Goal: Task Accomplishment & Management: Complete application form

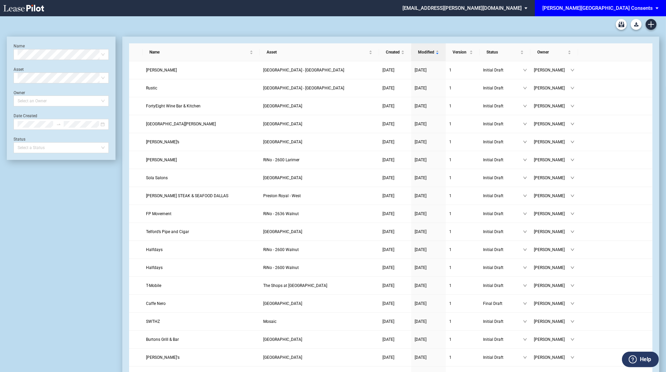
click at [627, 7] on div "[PERSON_NAME][GEOGRAPHIC_DATA] Consents" at bounding box center [597, 8] width 110 height 6
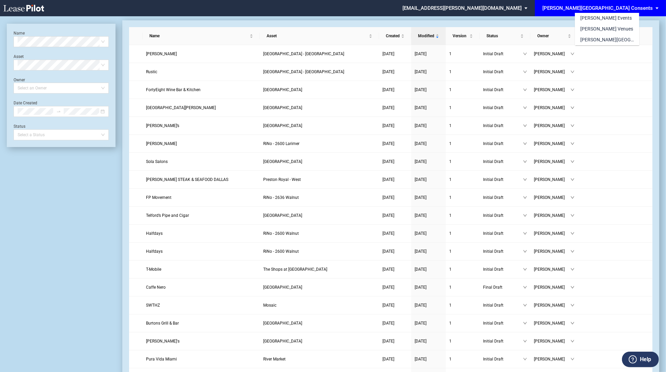
click at [627, 7] on div "[PERSON_NAME] Events [PERSON_NAME] Venues [PERSON_NAME][GEOGRAPHIC_DATA] Consen…" at bounding box center [622, 24] width 95 height 43
click at [656, 26] on div "[PERSON_NAME] Events [PERSON_NAME] Venues [PERSON_NAME][GEOGRAPHIC_DATA] Consen…" at bounding box center [622, 24] width 95 height 43
click at [66, 219] on md-backdrop at bounding box center [333, 194] width 666 height 388
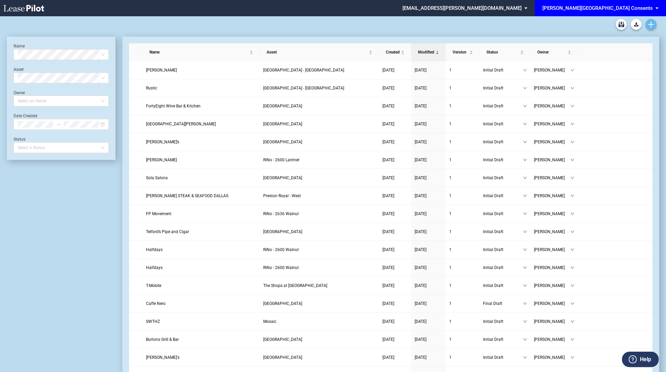
click at [654, 22] on link "Create new document" at bounding box center [650, 24] width 11 height 11
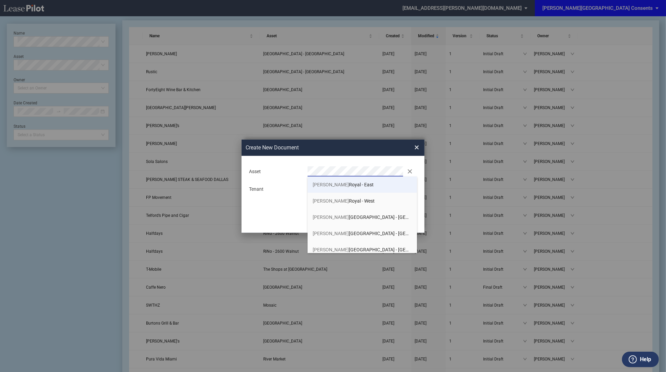
click at [338, 185] on span "[GEOGRAPHIC_DATA]" at bounding box center [343, 184] width 61 height 5
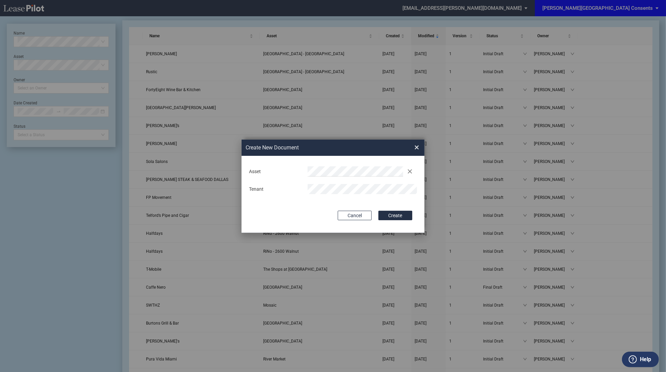
click at [378, 211] on button "Create" at bounding box center [395, 215] width 34 height 9
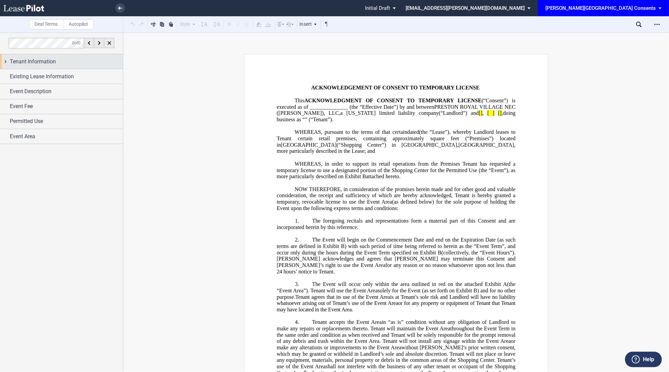
click at [74, 57] on div "Tenant Information" at bounding box center [61, 61] width 123 height 15
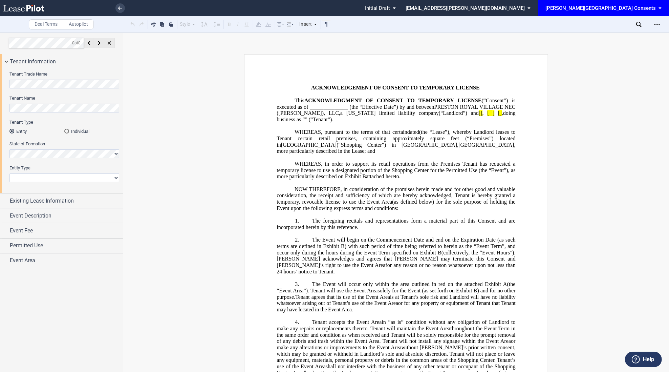
click at [64, 191] on div "Tenant Trade Name Tenant Name Tenant Type Entity Individual State of Formation …" at bounding box center [61, 131] width 123 height 124
click at [64, 195] on div "Existing Lease Information" at bounding box center [61, 200] width 123 height 15
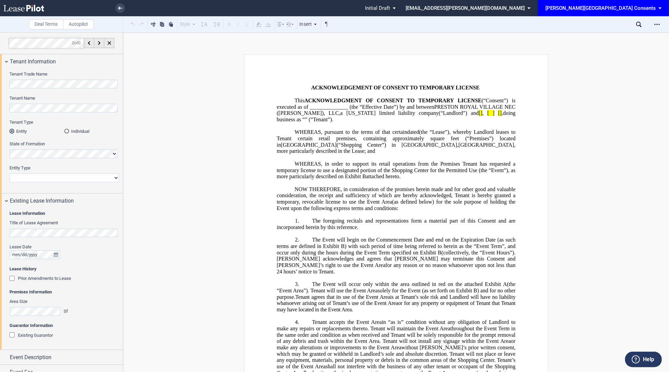
scroll to position [39, 0]
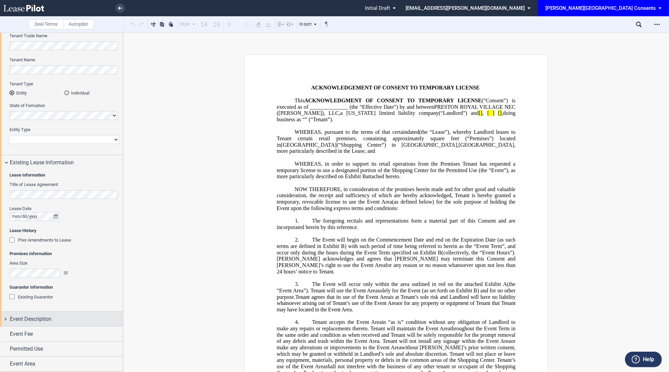
click at [43, 325] on div "Event Description" at bounding box center [61, 318] width 123 height 15
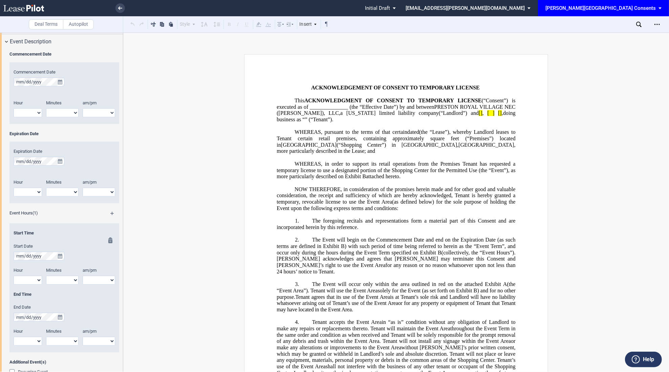
scroll to position [417, 0]
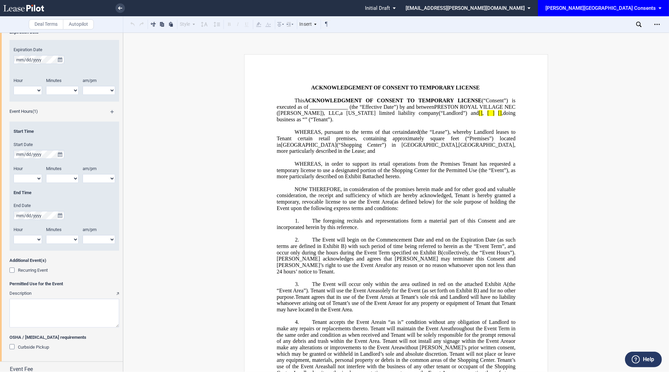
click at [44, 297] on div "Description" at bounding box center [64, 308] width 110 height 37
click at [43, 308] on textarea "Description" at bounding box center [64, 313] width 110 height 29
paste textarea "Toy Maven at Preston Royal (East) will be hosting a special event to celebrate …"
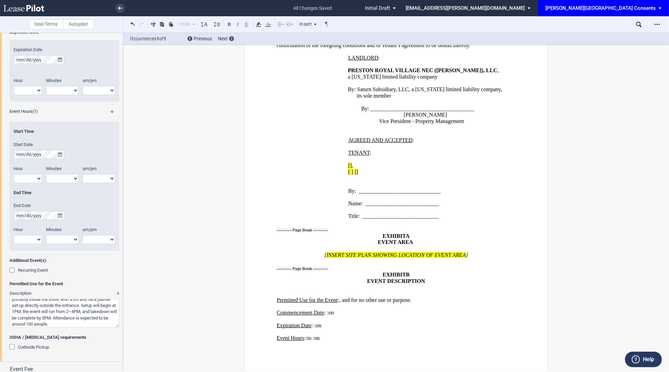
scroll to position [0, 0]
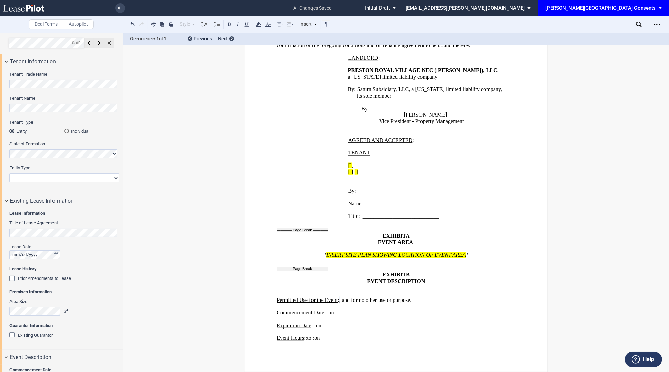
type textarea "Toy Maven at Preston Royal (East) will be hosting a special event to celebrate …"
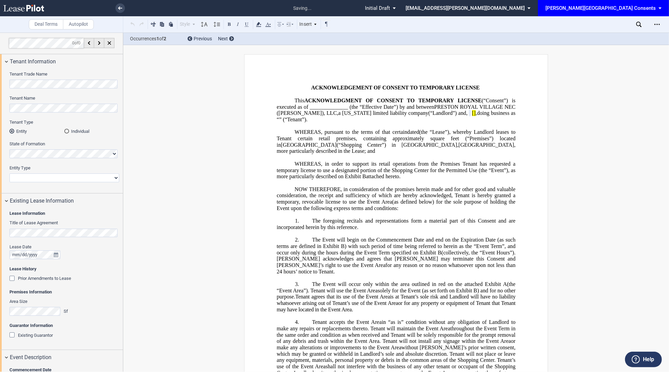
click at [41, 173] on select "Corporation Limited Liability Company General Partnership Limited Partnership N…" at bounding box center [64, 177] width 110 height 9
select select "limited liability company"
click at [9, 173] on select "Corporation Limited Liability Company General Partnership Limited Partnership N…" at bounding box center [64, 177] width 110 height 9
click at [60, 254] on button "true" at bounding box center [56, 254] width 8 height 9
click at [108, 253] on div at bounding box center [64, 254] width 110 height 9
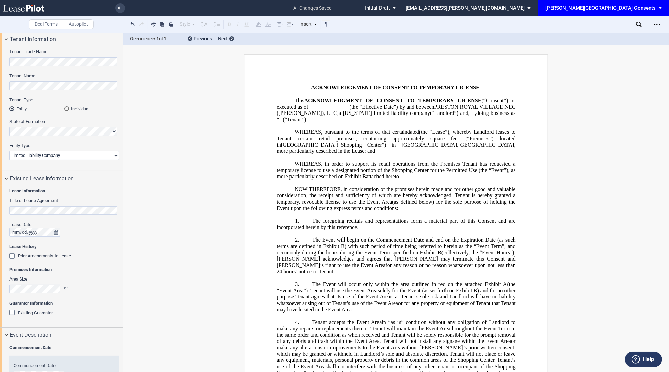
scroll to position [24, 0]
click at [25, 307] on div "Guarantor Information Existing Guarantor Guarantor Info : Individuals (0) Marri…" at bounding box center [64, 309] width 110 height 23
click at [27, 309] on span "Existing Guarantor" at bounding box center [35, 310] width 35 height 5
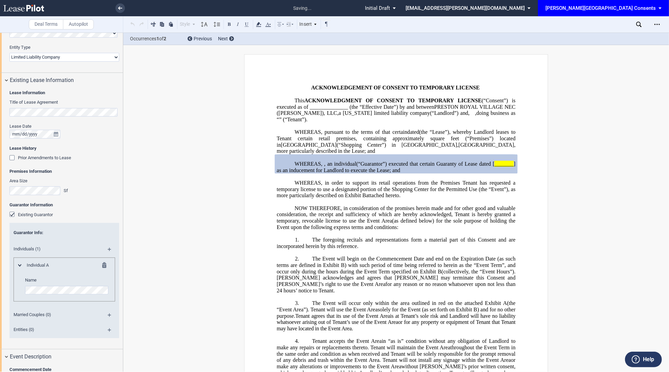
scroll to position [0, 126]
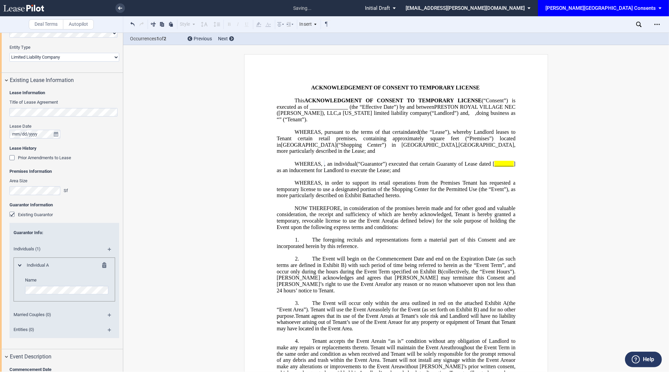
click at [213, 291] on div "Deal Terms Autopilot Style Normal 8pt 9pt 10pt 10.5pt 11pt 12pt 14pt 16pt Norma…" at bounding box center [334, 202] width 669 height 339
click at [264, 295] on div "Deal Terms Autopilot Style Normal 8pt 9pt 10pt 10.5pt 11pt 12pt 14pt 16pt Norma…" at bounding box center [334, 202] width 669 height 339
click at [168, 301] on div "Deal Terms Autopilot Style Normal 8pt 9pt 10pt 10.5pt 11pt 12pt 14pt 16pt Norma…" at bounding box center [334, 202] width 669 height 339
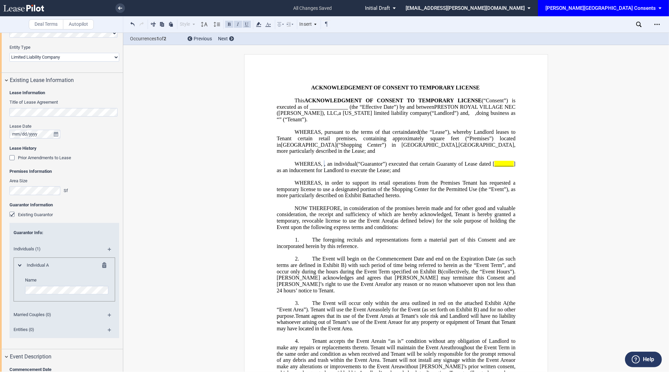
click at [108, 314] on md-icon at bounding box center [112, 317] width 9 height 8
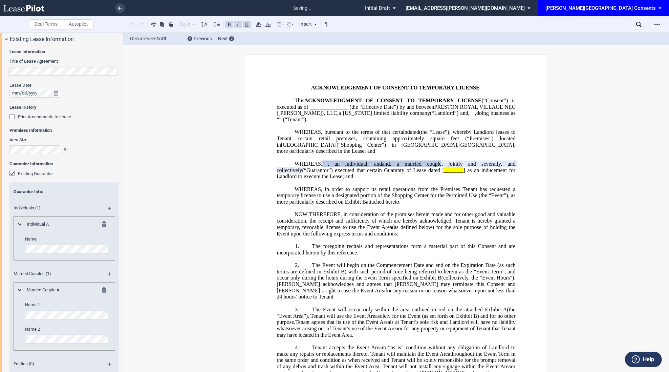
scroll to position [181, 0]
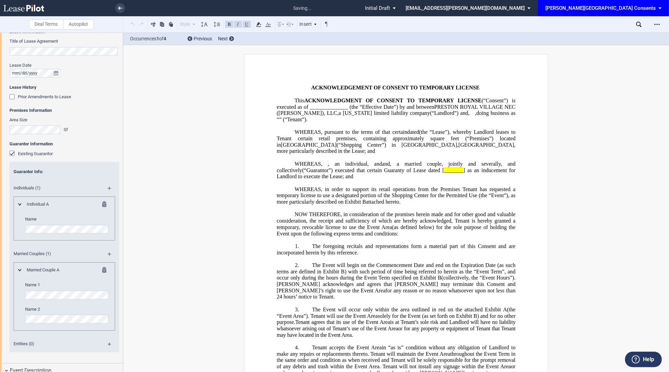
click at [102, 202] on md-icon at bounding box center [106, 205] width 8 height 8
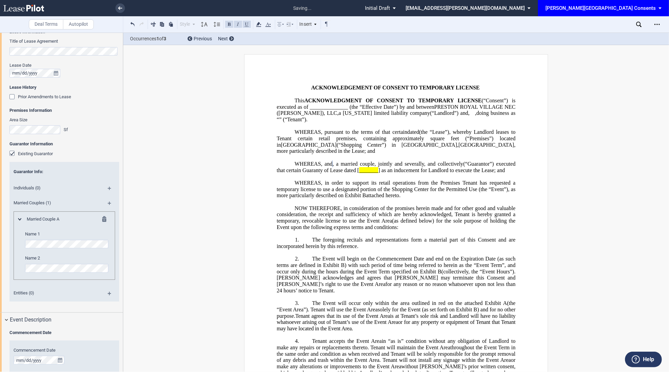
scroll to position [189, 0]
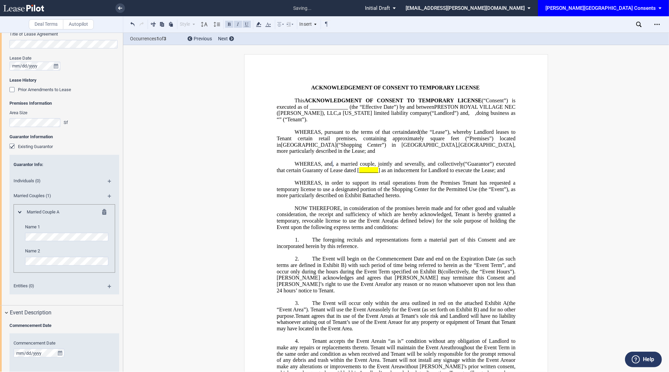
click at [378, 173] on span "] as an inducement for Landlord to execute the Lease; and" at bounding box center [441, 170] width 127 height 6
click at [348, 198] on span "WHEREAS, in order to support its retail operations from the Premises Tenant has…" at bounding box center [397, 189] width 240 height 19
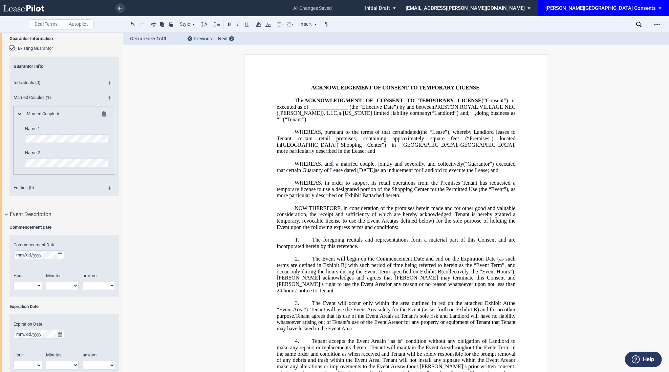
scroll to position [292, 0]
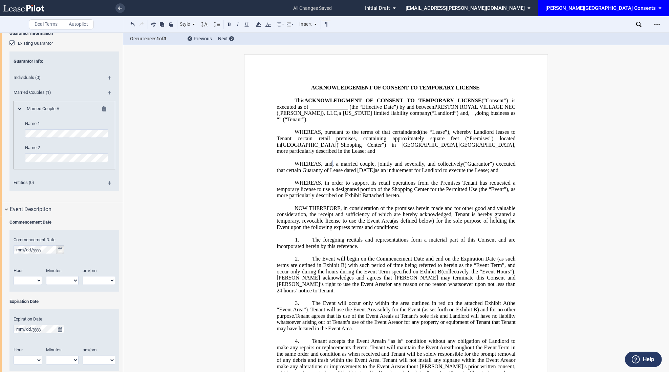
click at [61, 250] on icon "true" at bounding box center [60, 249] width 4 height 5
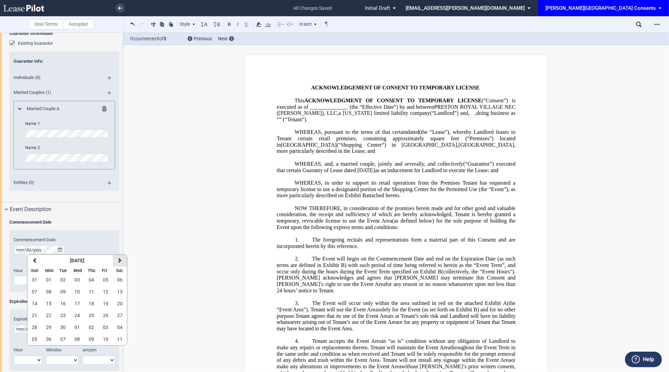
click at [117, 264] on button "next" at bounding box center [120, 261] width 14 height 12
click at [37, 291] on span "05" at bounding box center [34, 291] width 5 height 5
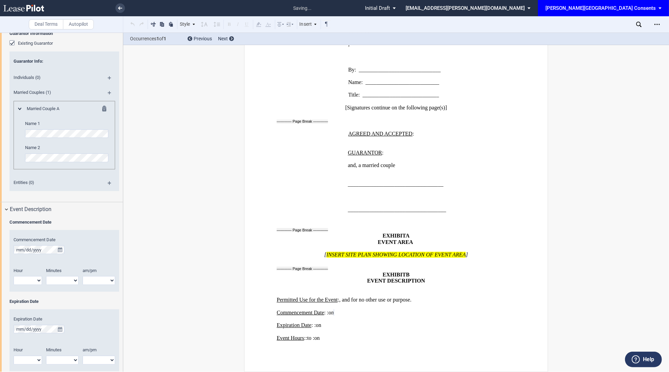
scroll to position [1093, 0]
click at [29, 279] on select "1 2 3 4 5 6 7 8 9 10 11 12" at bounding box center [28, 280] width 28 height 9
select select "1"
click at [14, 276] on select "1 2 3 4 5 6 7 8 9 10 11 12" at bounding box center [28, 280] width 28 height 9
click at [96, 276] on select "am pm" at bounding box center [99, 280] width 33 height 9
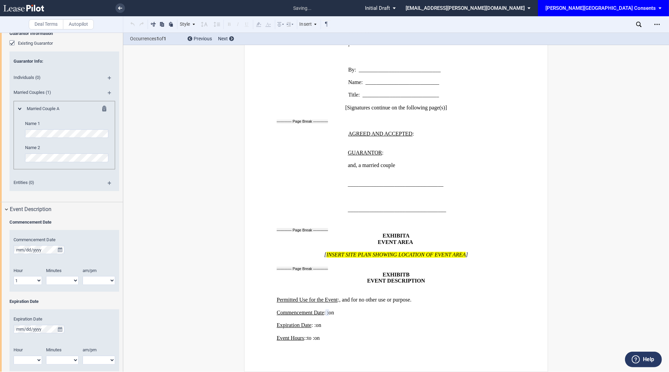
click at [83, 276] on select "am pm" at bounding box center [99, 280] width 33 height 9
click at [92, 280] on select "am pm" at bounding box center [99, 280] width 33 height 9
select select "pm"
click at [83, 276] on select "am pm" at bounding box center [99, 280] width 33 height 9
click at [59, 277] on select "00 05 10 15 20 25 30 35 40 45 50 55" at bounding box center [62, 280] width 33 height 9
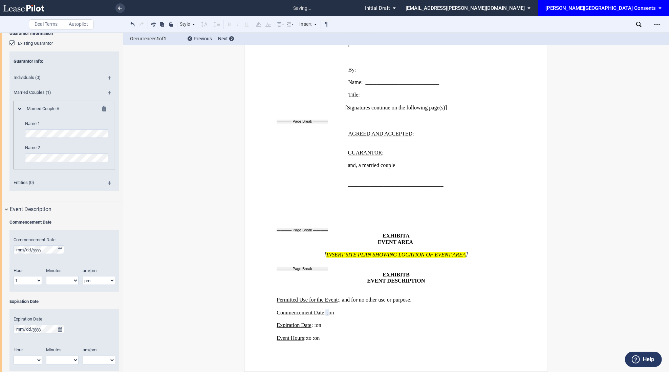
select select "00"
click at [46, 276] on select "00 05 10 15 20 25 30 35 40 45 50 55" at bounding box center [62, 280] width 33 height 9
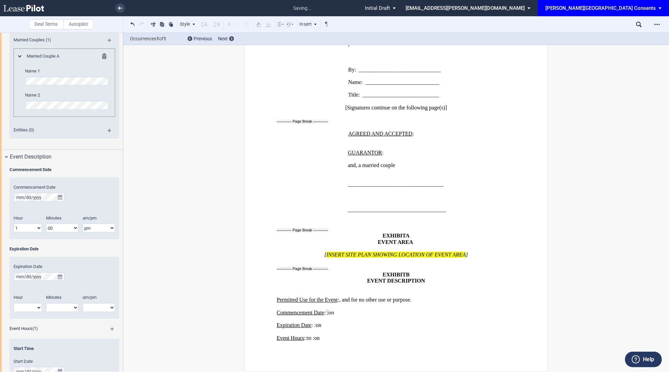
scroll to position [388, 0]
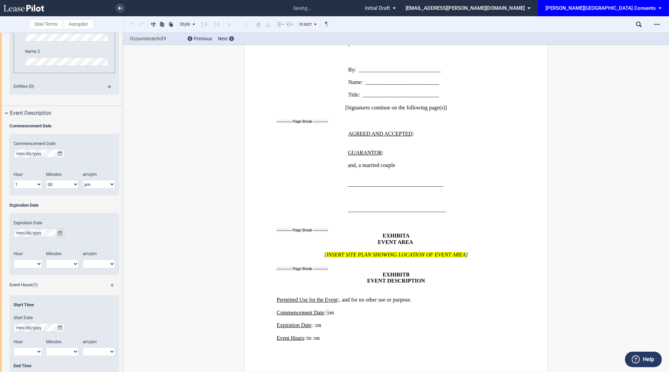
click at [59, 233] on icon "true" at bounding box center [60, 233] width 4 height 5
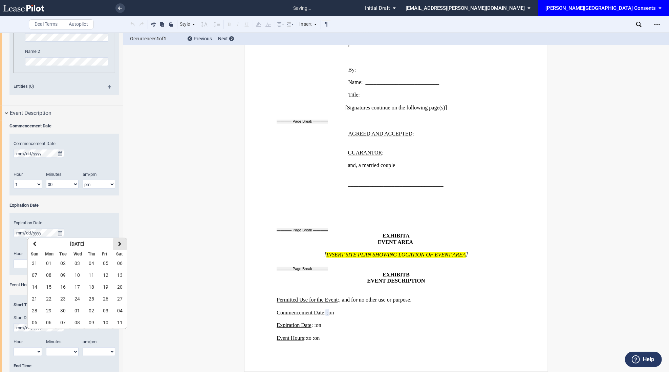
click at [119, 247] on button "next" at bounding box center [120, 244] width 14 height 12
click at [35, 277] on span "05" at bounding box center [34, 274] width 5 height 5
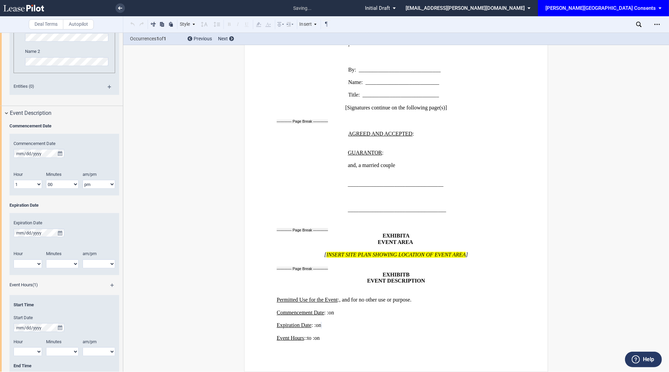
click at [36, 262] on select "1 2 3 4 5 6 7 8 9 10 11 12" at bounding box center [28, 263] width 28 height 9
select select "5"
click at [14, 260] on select "1 2 3 4 5 6 7 8 9 10 11 12" at bounding box center [28, 263] width 28 height 9
click at [98, 260] on select "am pm" at bounding box center [99, 263] width 33 height 9
click at [83, 260] on select "am pm" at bounding box center [99, 263] width 33 height 9
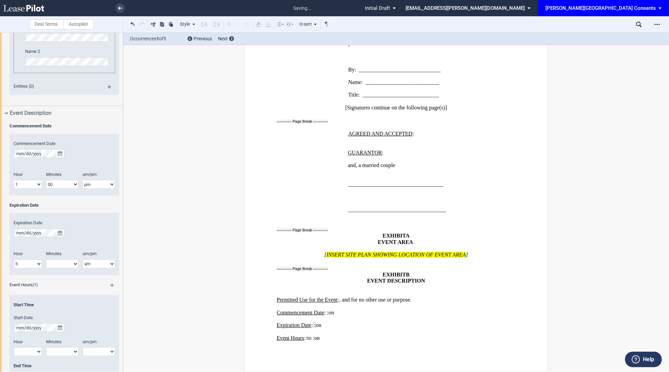
click at [93, 265] on select "am pm" at bounding box center [99, 263] width 33 height 9
select select "pm"
click at [83, 260] on select "am pm" at bounding box center [99, 263] width 33 height 9
click at [72, 270] on div "Minutes 00 05 10 15 20 25 30 35 40 45 50 55" at bounding box center [64, 263] width 37 height 24
click at [69, 265] on select "00 05 10 15 20 25 30 35 40 45 50 55" at bounding box center [62, 263] width 33 height 9
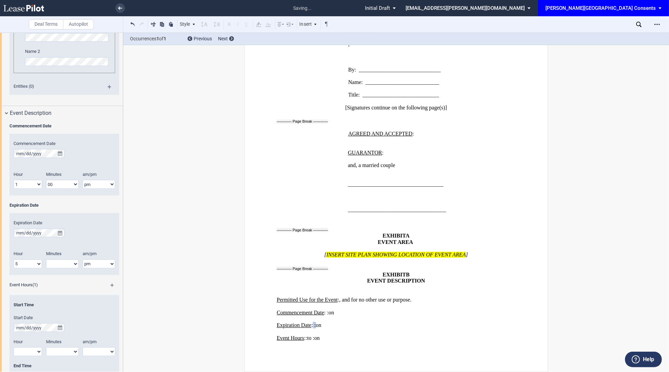
select select "00"
click at [46, 260] on select "00 05 10 15 20 25 30 35 40 45 50 55" at bounding box center [62, 263] width 33 height 9
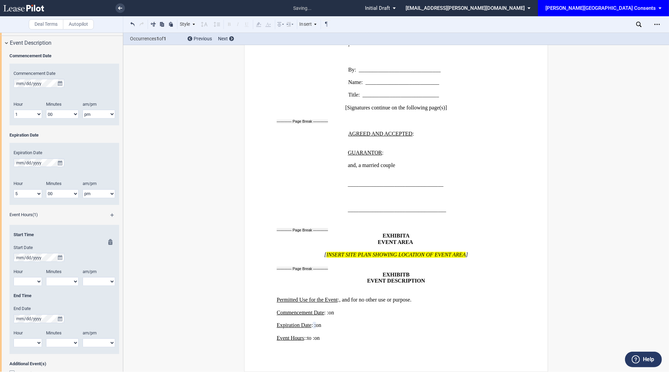
scroll to position [483, 0]
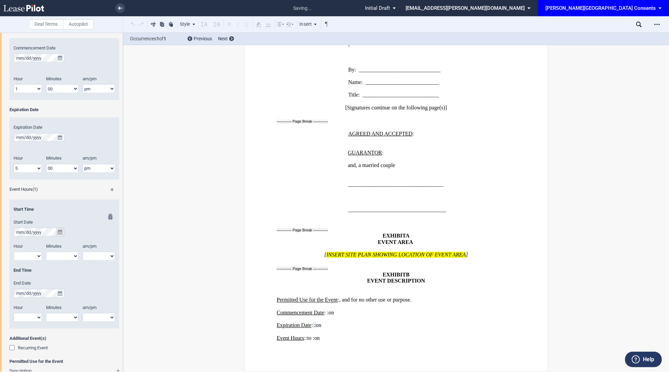
click at [61, 228] on button "true" at bounding box center [60, 232] width 8 height 9
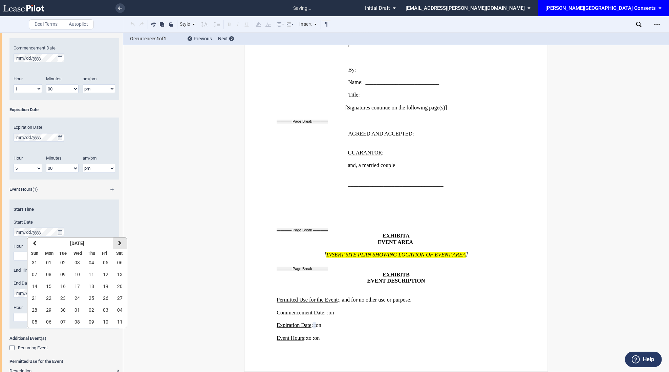
click at [119, 241] on icon "button" at bounding box center [119, 242] width 3 height 5
click at [36, 270] on button "05" at bounding box center [34, 274] width 14 height 12
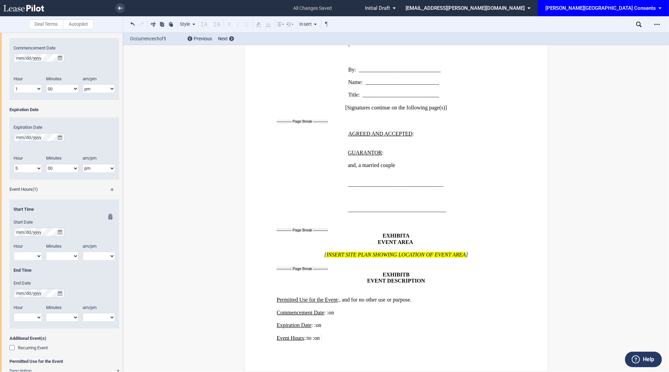
click at [31, 254] on select "1 2 3 4 5 6 7 8 9 10 11 12" at bounding box center [28, 256] width 28 height 9
select select "2"
click at [14, 252] on select "1 2 3 4 5 6 7 8 9 10 11 12" at bounding box center [28, 256] width 28 height 9
click at [95, 254] on select "am pm" at bounding box center [99, 256] width 33 height 9
select select "pm"
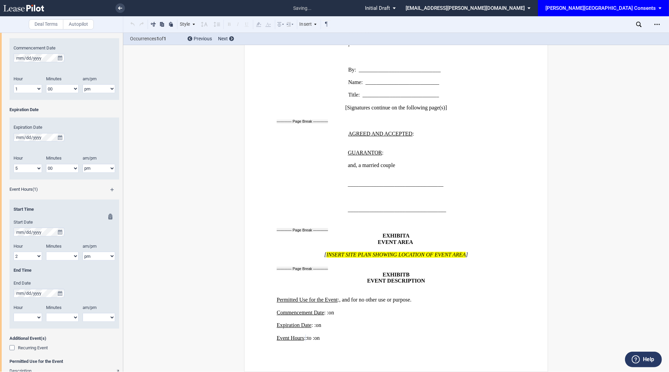
click at [83, 252] on select "am pm" at bounding box center [99, 256] width 33 height 9
click at [68, 256] on select "00 05 10 15 20 25 30 35 40 45 50 55" at bounding box center [62, 256] width 33 height 9
select select "00"
click at [46, 252] on select "00 05 10 15 20 25 30 35 40 45 50 55" at bounding box center [62, 256] width 33 height 9
click at [31, 323] on div "Hour 1 2 3 4 5 6 7 8 9 10 11 12" at bounding box center [27, 316] width 37 height 24
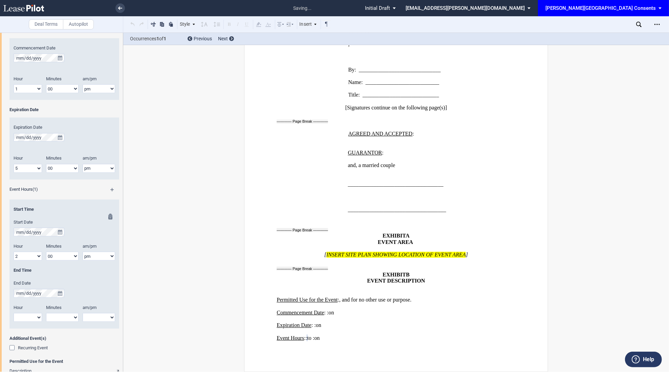
click at [28, 320] on select "1 2 3 4 5 6 7 8 9 10 11 12" at bounding box center [28, 317] width 28 height 9
select select "4"
click at [14, 313] on select "1 2 3 4 5 6 7 8 9 10 11 12" at bounding box center [28, 317] width 28 height 9
click at [66, 312] on div "Minutes" at bounding box center [62, 308] width 41 height 8
click at [66, 315] on select "00 05 10 15 20 25 30 35 40 45 50 55" at bounding box center [62, 317] width 33 height 9
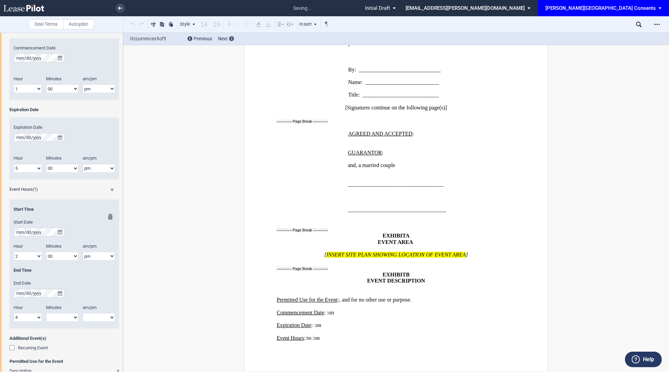
select select "00"
click at [46, 313] on select "00 05 10 15 20 25 30 35 40 45 50 55" at bounding box center [62, 317] width 33 height 9
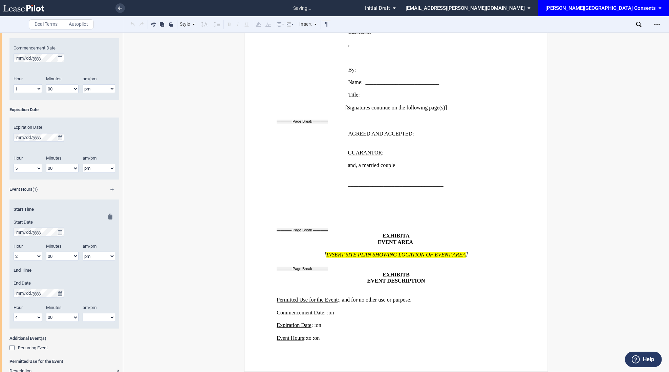
click at [104, 316] on div at bounding box center [108, 271] width 8 height 115
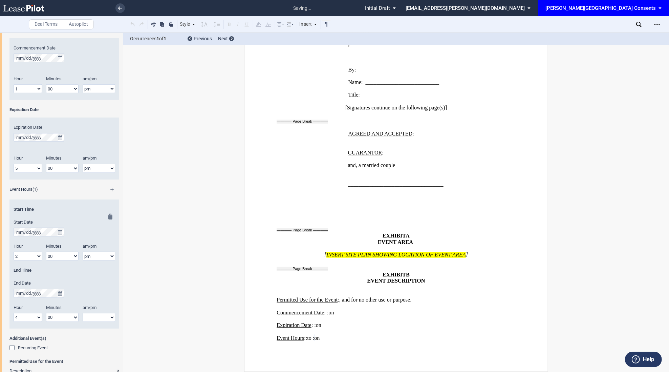
click at [101, 326] on div "am/pm am pm" at bounding box center [101, 316] width 37 height 24
click at [98, 320] on select "am pm" at bounding box center [99, 317] width 33 height 9
select select "pm"
click at [83, 313] on select "am pm" at bounding box center [99, 317] width 33 height 9
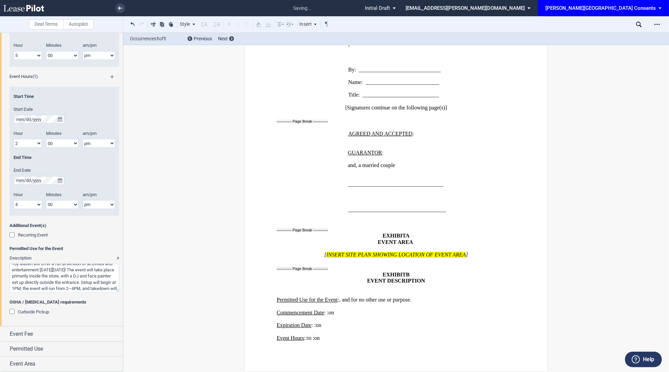
scroll to position [46, 0]
click at [52, 330] on div "Event Fee" at bounding box center [66, 334] width 113 height 8
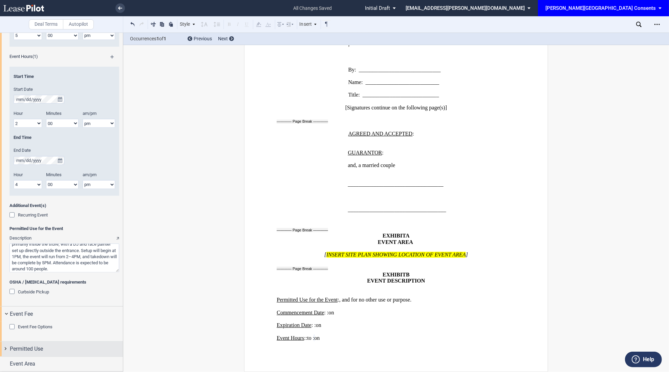
click at [45, 352] on div "Permitted Use" at bounding box center [66, 349] width 113 height 8
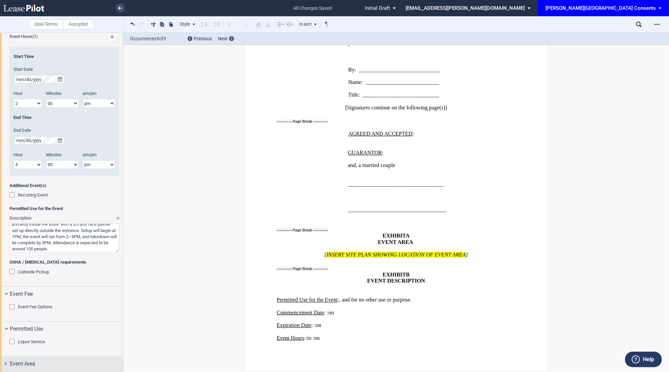
click at [48, 363] on div "Event Area" at bounding box center [66, 364] width 113 height 8
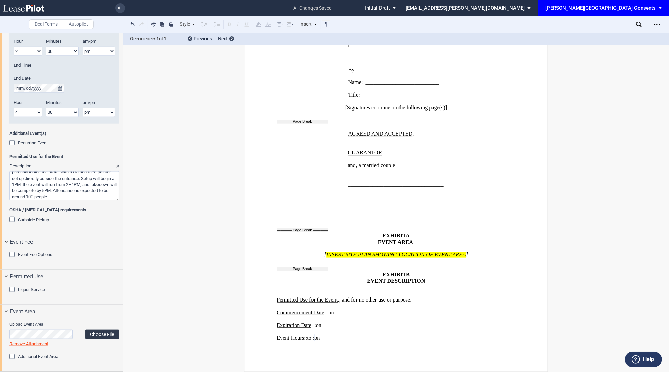
click at [101, 333] on label "Choose File" at bounding box center [102, 333] width 34 height 9
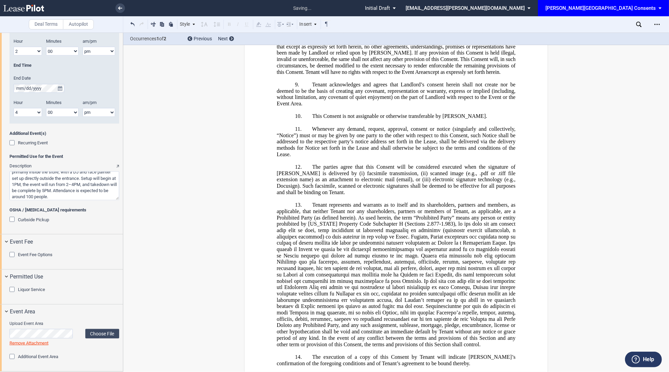
scroll to position [0, 0]
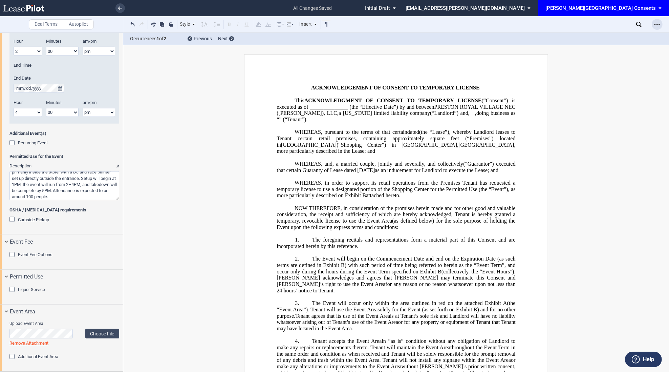
click at [653, 24] on div "Open Lease options menu" at bounding box center [657, 24] width 11 height 11
click at [619, 38] on div "Download" at bounding box center [618, 37] width 83 height 6
